Goal: Communication & Community: Ask a question

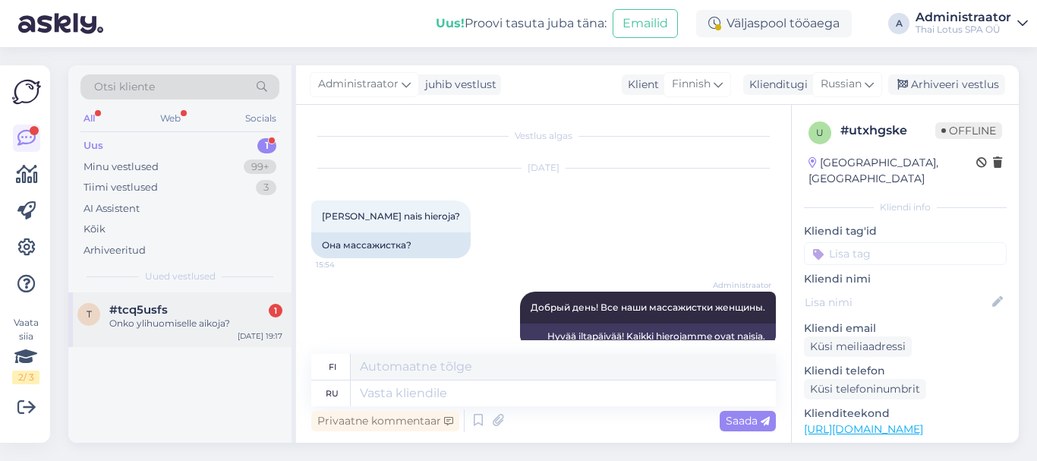
scroll to position [26, 0]
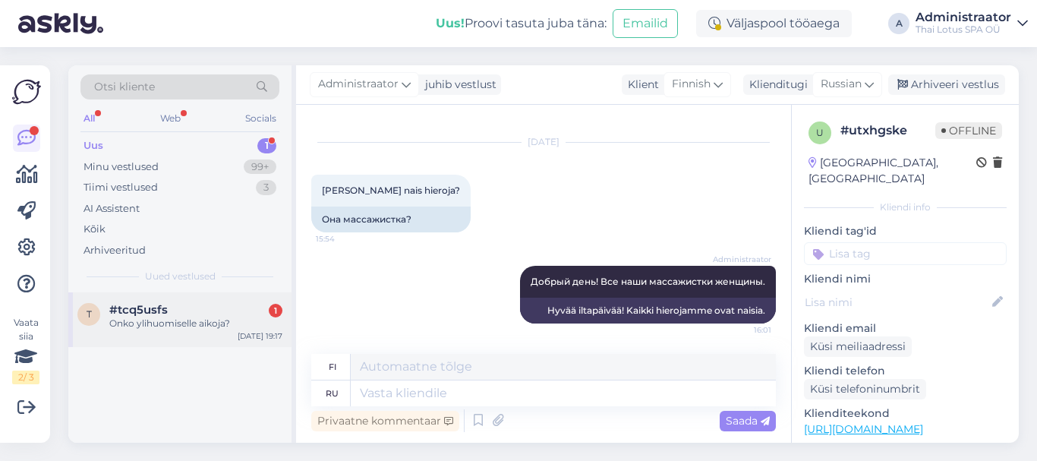
click at [175, 329] on div "Onko ylihuomiselle aikoja?" at bounding box center [195, 324] width 173 height 14
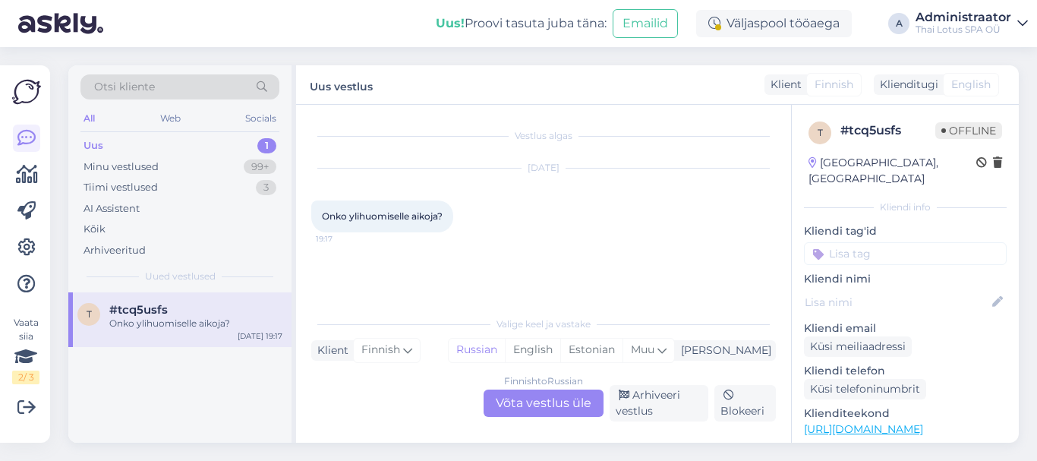
scroll to position [0, 0]
click at [525, 402] on div "Finnish to Russian Võta vestlus üle" at bounding box center [544, 402] width 120 height 27
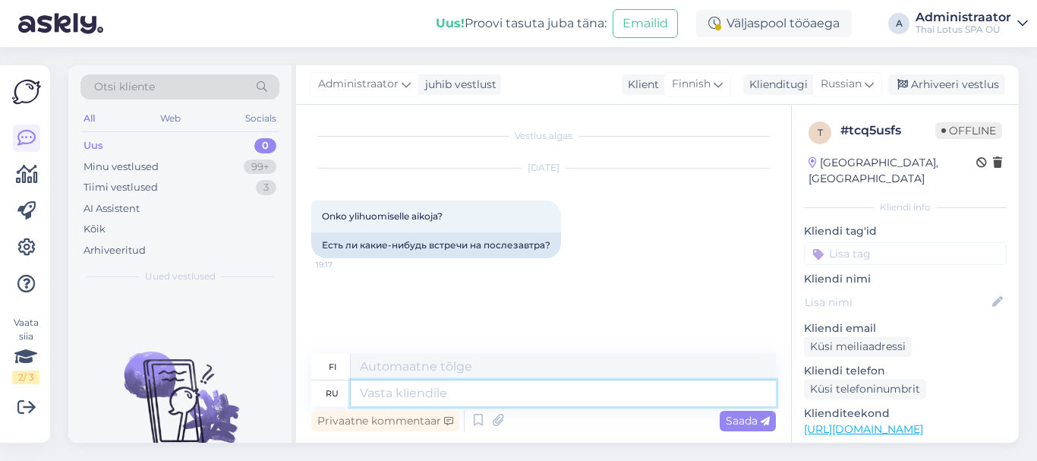
click at [399, 397] on textarea at bounding box center [563, 393] width 425 height 26
type textarea "Добрый"
type textarea "Ystävällinen"
type textarea "Добрый вечер"
type textarea "Hyvää iltaa"
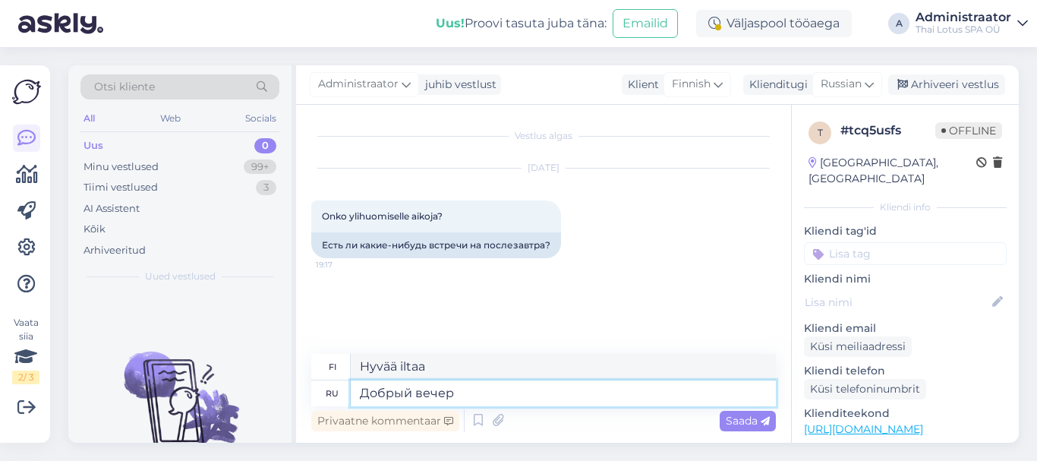
type textarea "Добрый вечер!"
type textarea "Hyvää iltaa!"
type textarea "Добрый вечер! Напишите"
type textarea "Hyvää iltaa! Kirjoita"
type textarea "Добрый вечер! Напишитеб"
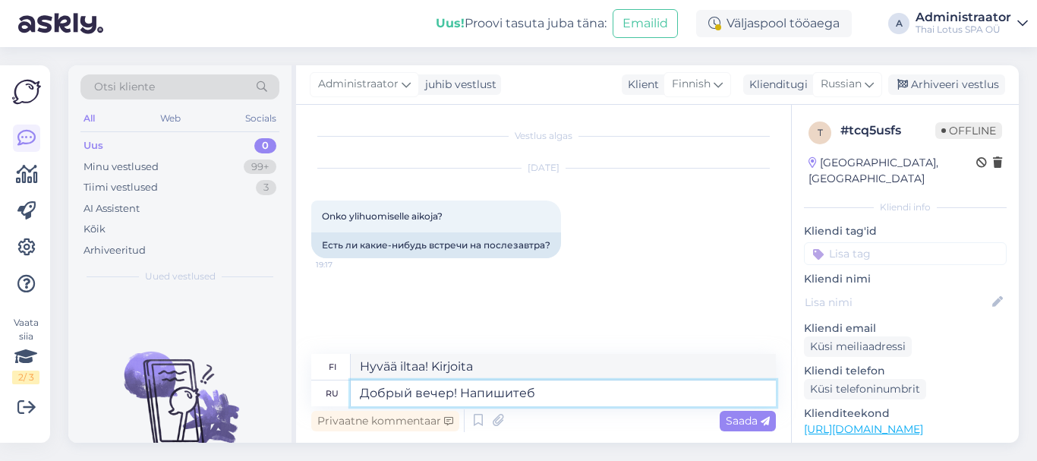
type textarea "Hyvää iltaa! Kirjoita b"
type textarea "Добрый вечер! Напишитеб какой"
type textarea "Hyvää iltaa! Kirjoita mitä"
type textarea "Добрый вечер! Напишитеб"
type textarea "Hyvää iltaa! Kirjoita b"
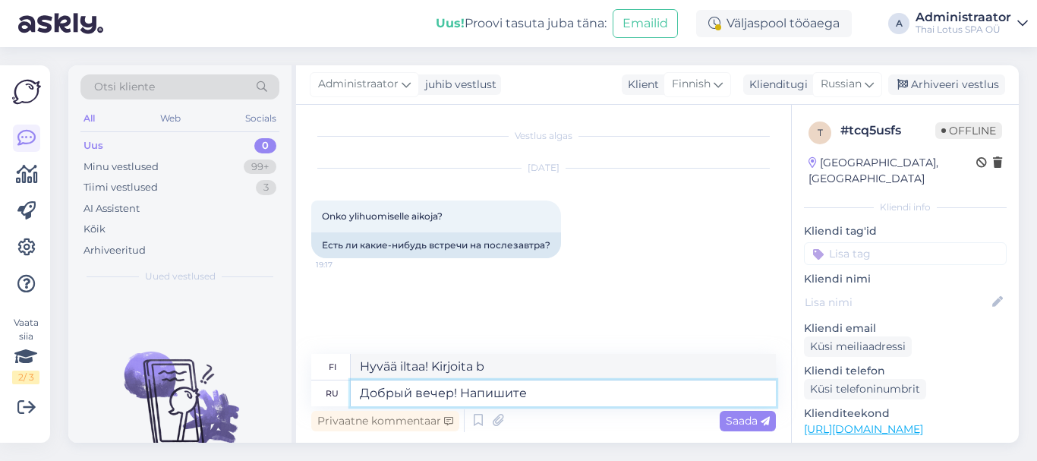
type textarea "Добрый вечер! Напишите"
type textarea "Hyvää iltaa! Kirjoita"
type textarea "Добрый вечер! Напишите желаемый"
type textarea "Hyvää iltaa! Kirjoita haluamasi viesti."
type textarea "Добрый вечер! Напишите желаемый массаж"
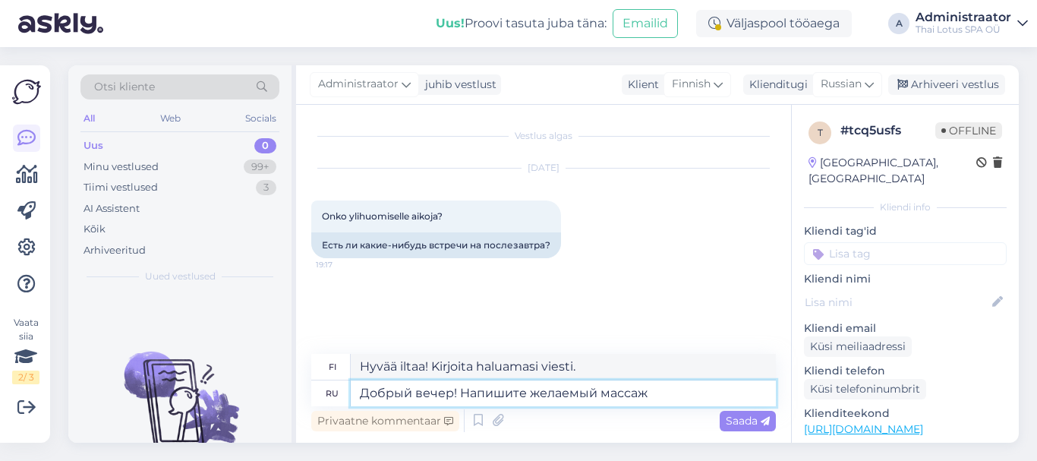
type textarea "Hyvää iltaa! Kirjoita haluamasi hieronta"
type textarea "Добрый вечер! Напишите желаемый массаж,"
type textarea "Hyvää iltaa! Kirjoita haluamasi hieronta."
type textarea "Добрый вечер! Напишите желаемый массаж, его длительность"
type textarea "Hyvää iltaa! Kirjoita haluamasi hieronta ja sen kesto"
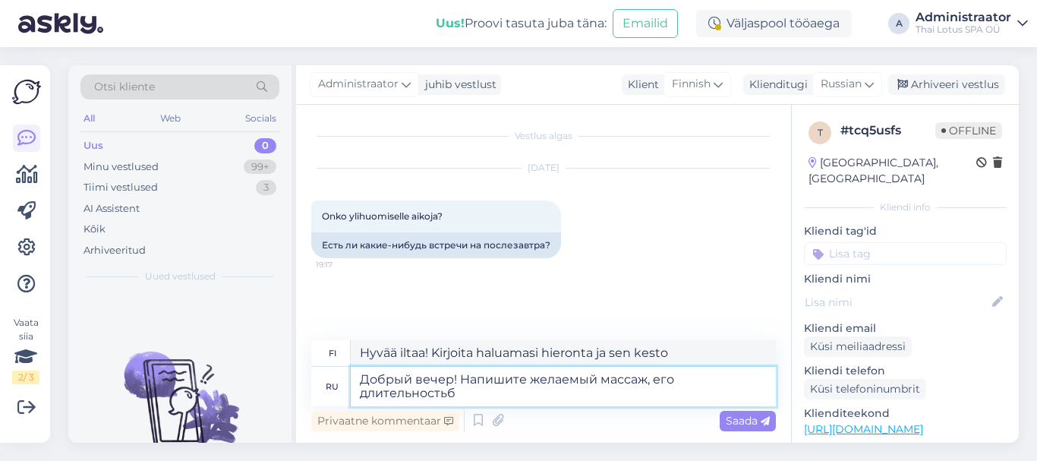
type textarea "Добрый вечер! Напишите желаемый массаж, его длительностьб"
type textarea "Hyvää iltaa! Kirjoita haluamasi hieronta ja sen kesto."
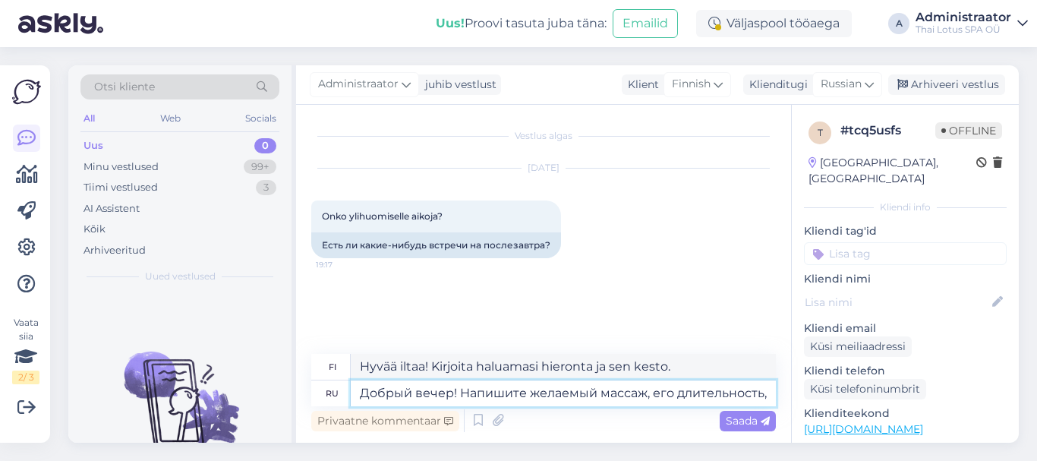
type textarea "Добрый вечер! Напишите желаемый массаж, его длительность,"
type textarea "Hyvää iltaa! Kirjoita haluamasi hieronta, sen kesto,"
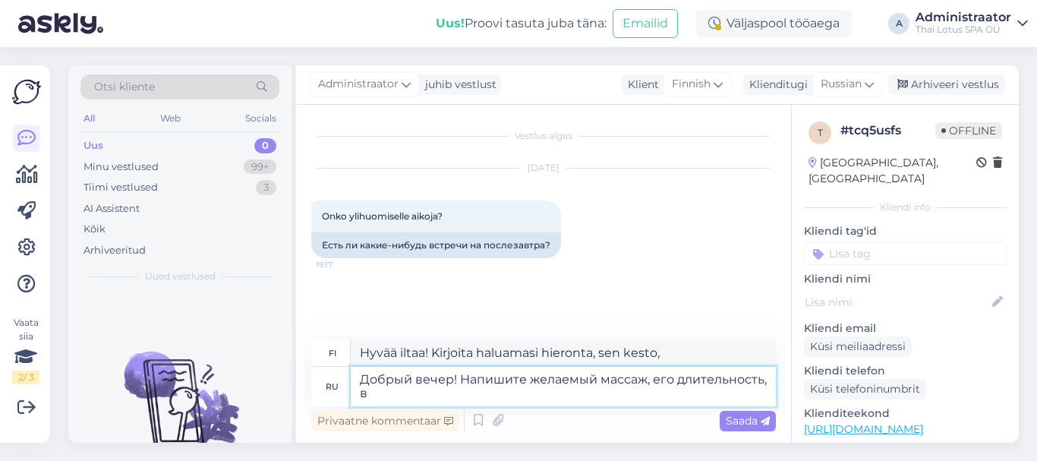
type textarea "Добрый вечер! Напишите желаемый массаж, его длительность, ва"
type textarea "Hyvää iltaa! Kirjoita haluamasi hieronta, sen kesto, arvosana"
type textarea "Добрый вечер! Напишите желаемый массаж, его длительность, ваше и"
type textarea "Hyvää iltaa! Kirjoita haluamasi hieronta, sen kesto,"
type textarea "Добрый вечер! Напишите желаемый массаж, его длительность, ваше имя [PERSON_NAME]"
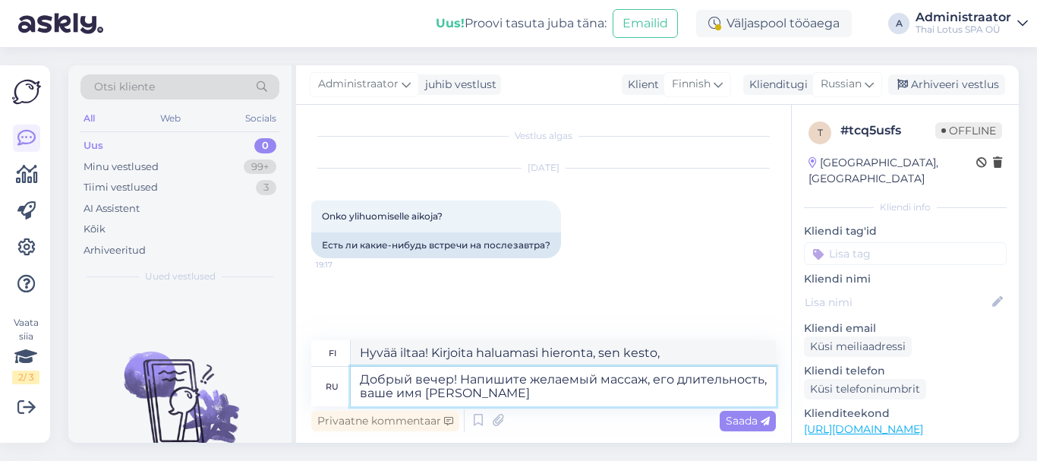
type textarea "Hyvää iltaa! Kirjoita haluamasi hieronta, sen kesto ja nimesi"
type textarea "Добрый вечер! Напишите желаемый массаж, его длительность, ваше имя и [PERSON_NA…"
type textarea "Hyvää iltaa! Kirjoita haluamasi hieronta, sen kesto, nimesi ja"
type textarea "Добрый вечер! Напишите желаемый массаж, его длительность, ваше имя и номер"
type textarea "Hyvää iltaa! Kirjoita haluamasi hieronta, sen kesto, nimesi ja numerosi"
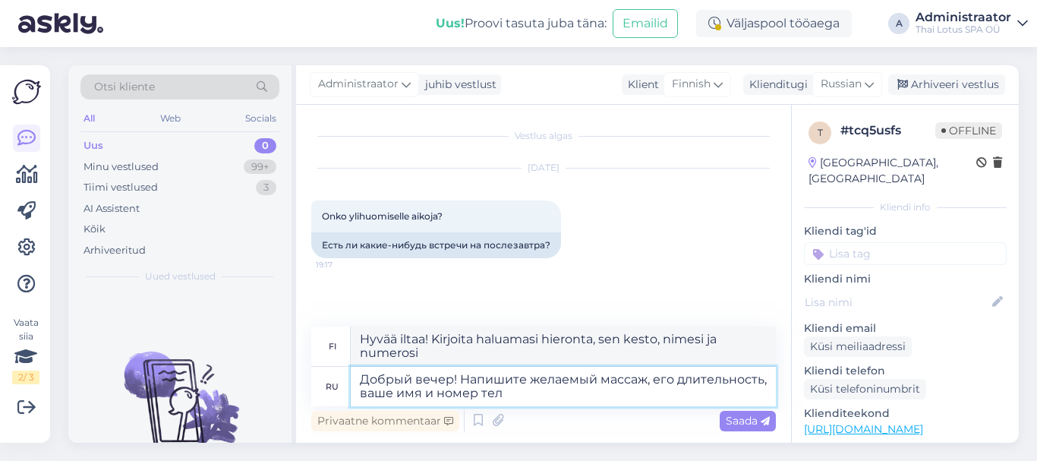
type textarea "Добрый вечер! Напишите желаемый массаж, его длительность, ваше имя и номер теле"
type textarea "Hyvää iltaa! Kirjoita haluamasi hieronta, sen kesto, nimesi ja puhelinnumerosi."
type textarea "Добрый вечер! Напишите желаемый массаж, его длительность, ваше имя и номер теле…"
click at [746, 421] on span "Saada" at bounding box center [748, 421] width 44 height 14
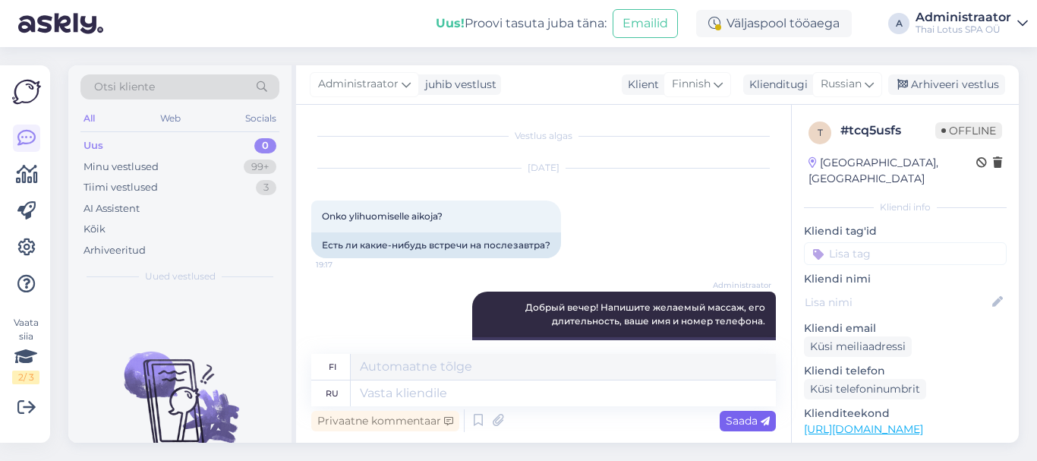
scroll to position [53, 0]
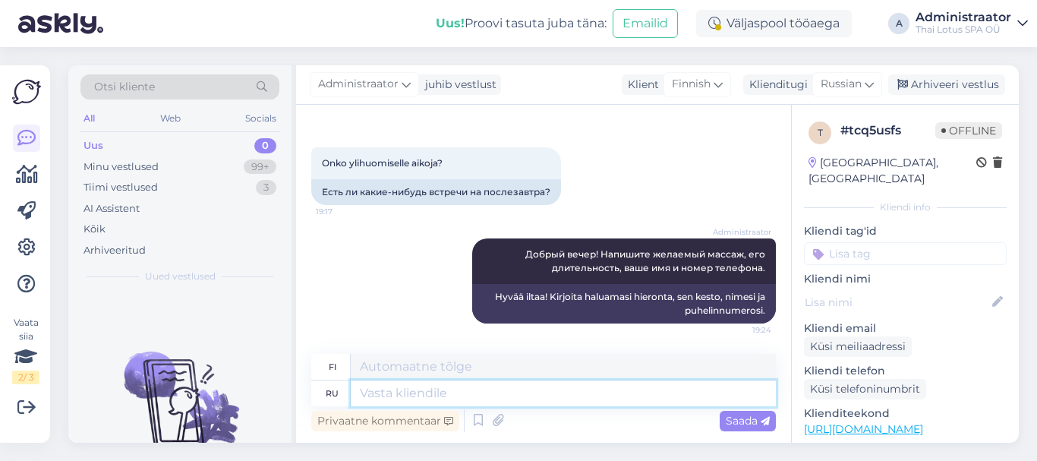
click at [472, 388] on textarea at bounding box center [563, 393] width 425 height 26
